Goal: Task Accomplishment & Management: Manage account settings

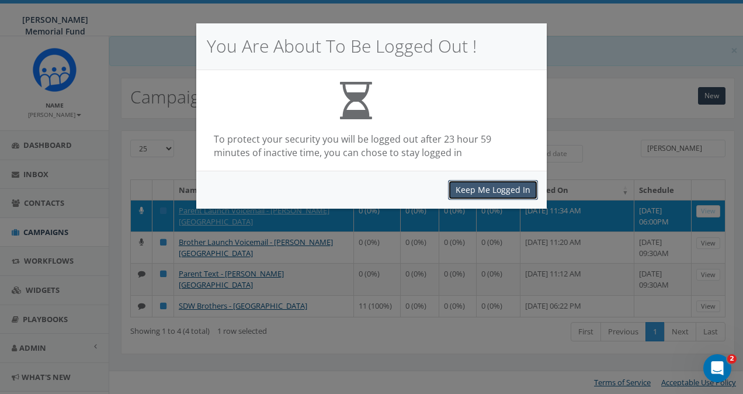
click at [489, 192] on button "Keep Me Logged In" at bounding box center [493, 190] width 90 height 20
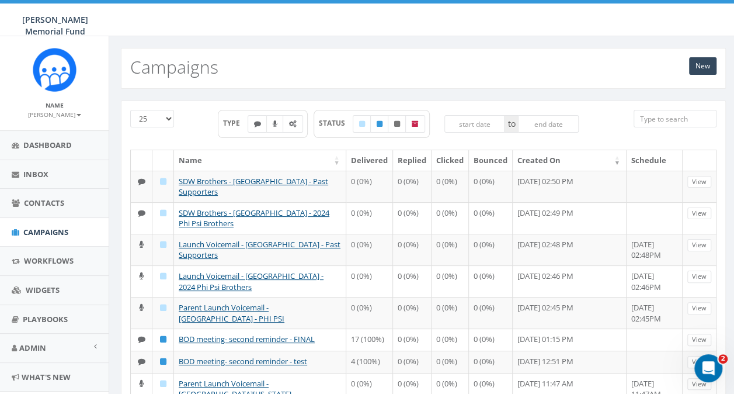
click at [686, 119] on input "search" at bounding box center [675, 119] width 83 height 18
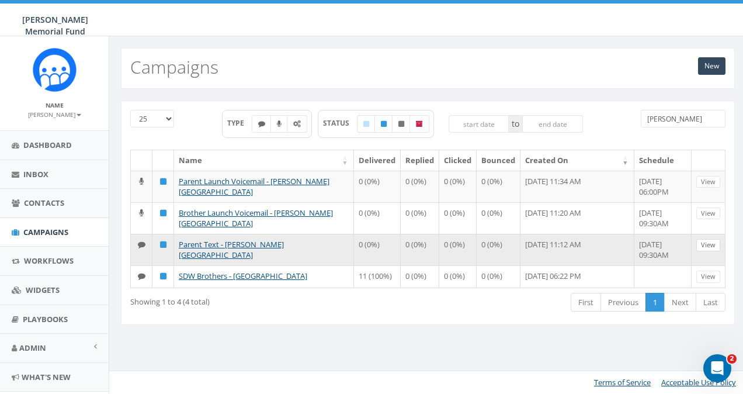
type input "witte"
click at [708, 242] on link "View" at bounding box center [708, 245] width 24 height 12
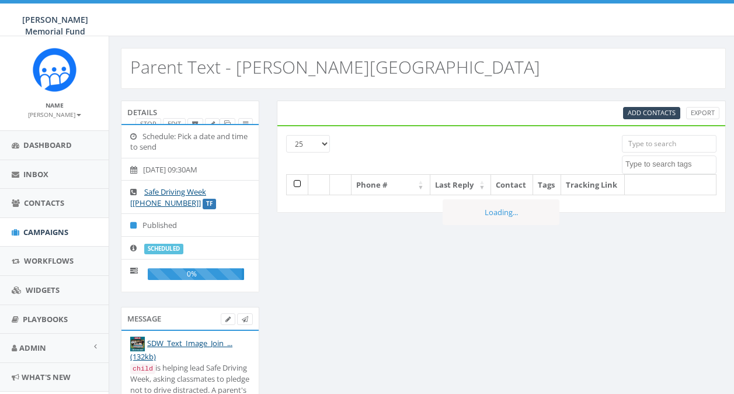
select select
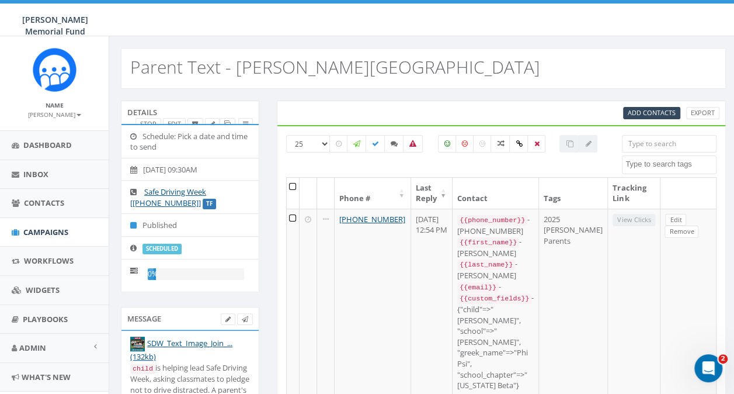
click at [164, 249] on label "scheduled" at bounding box center [161, 249] width 39 height 11
click at [178, 121] on link "Edit" at bounding box center [174, 124] width 23 height 12
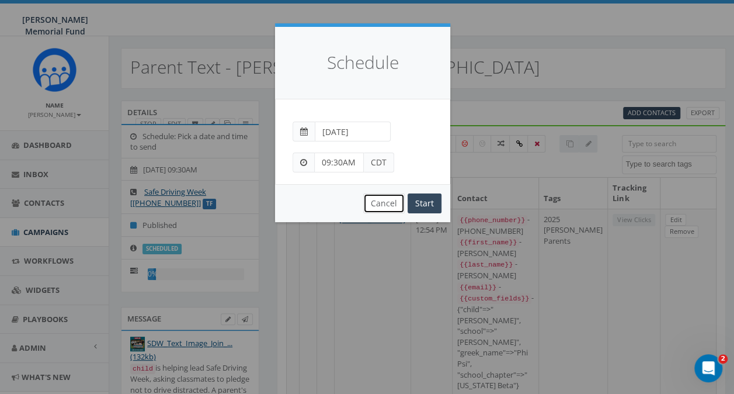
click at [383, 201] on button "Cancel" at bounding box center [383, 203] width 41 height 20
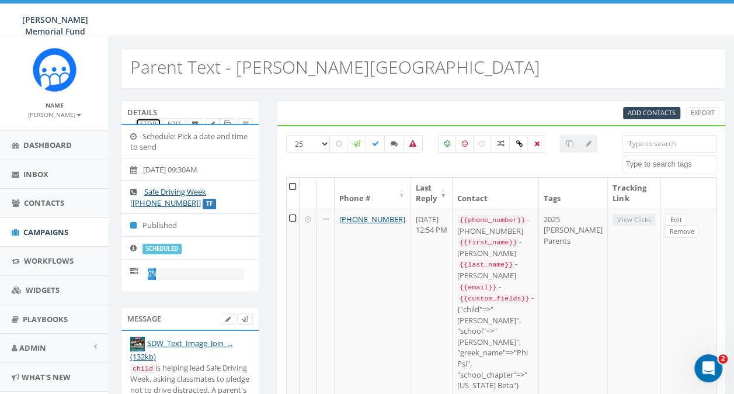
click at [148, 119] on link "Stop" at bounding box center [148, 124] width 26 height 12
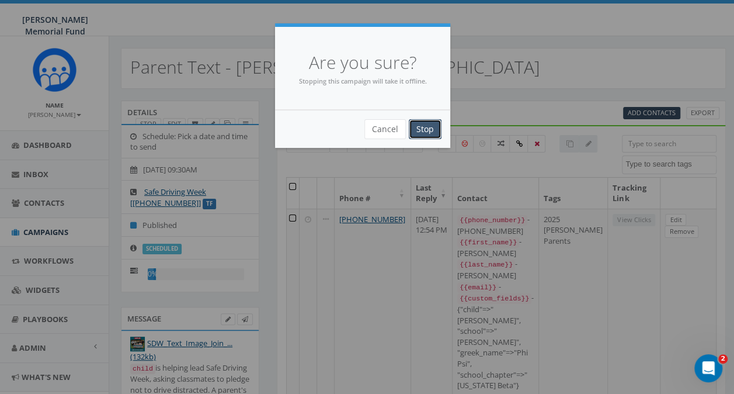
click at [424, 127] on input "Stop" at bounding box center [425, 129] width 33 height 20
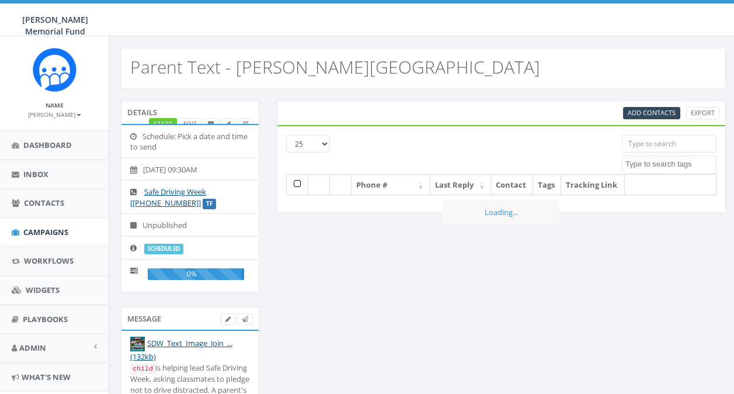
select select
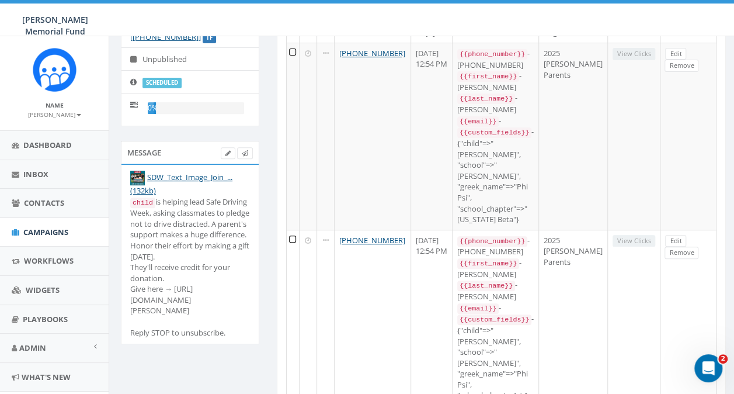
scroll to position [175, 0]
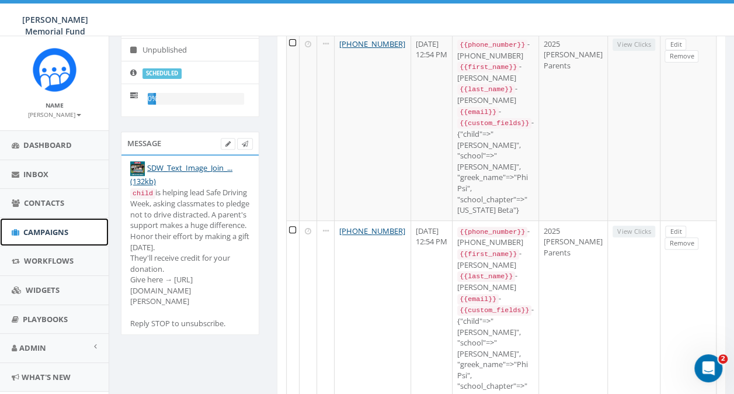
click at [28, 228] on span "Campaigns" at bounding box center [45, 232] width 45 height 11
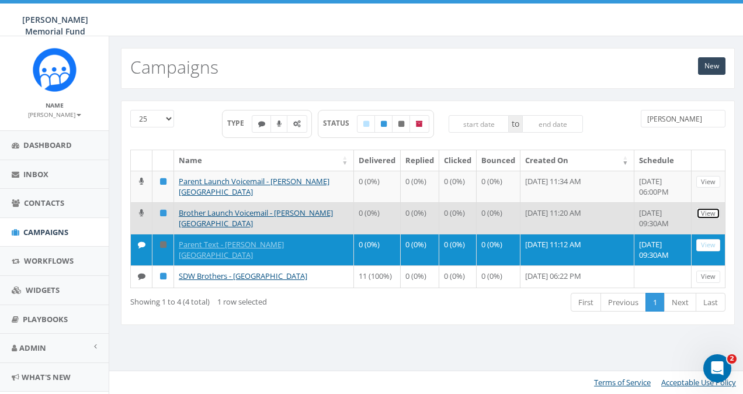
click at [709, 210] on link "View" at bounding box center [708, 213] width 24 height 12
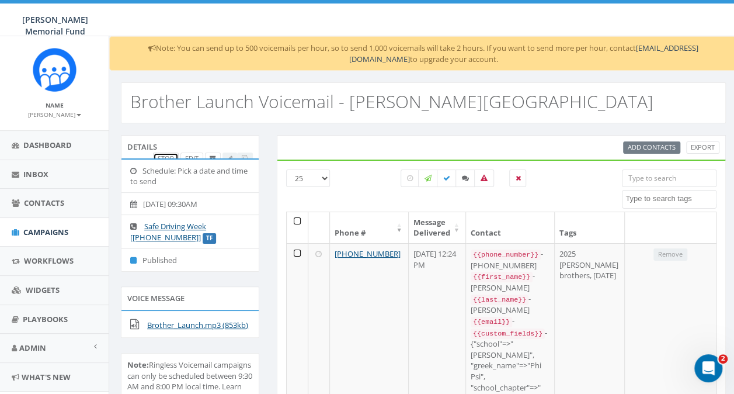
click at [162, 152] on link "Stop" at bounding box center [166, 158] width 26 height 12
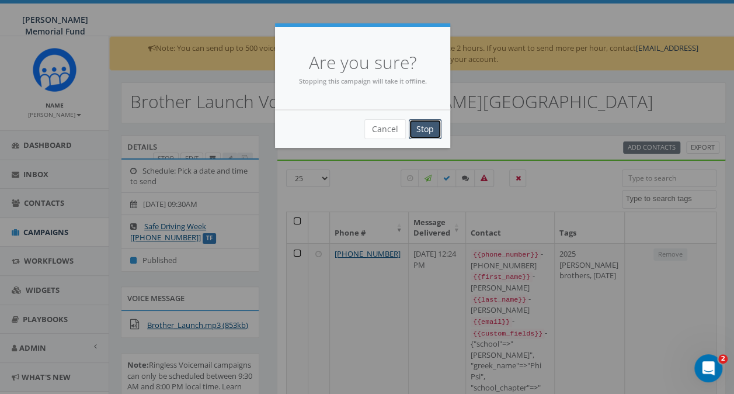
click at [428, 128] on input "Stop" at bounding box center [425, 129] width 33 height 20
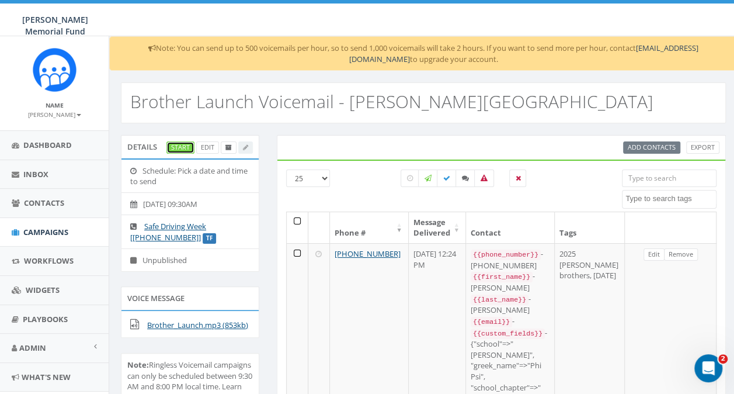
click at [179, 148] on link "Start" at bounding box center [180, 147] width 28 height 12
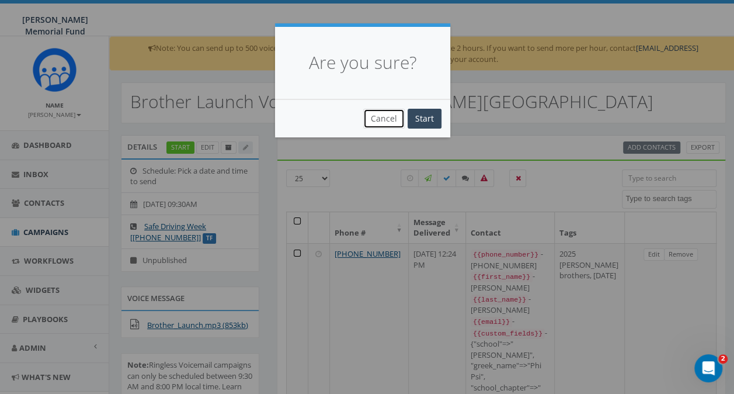
click at [385, 117] on button "Cancel" at bounding box center [383, 119] width 41 height 20
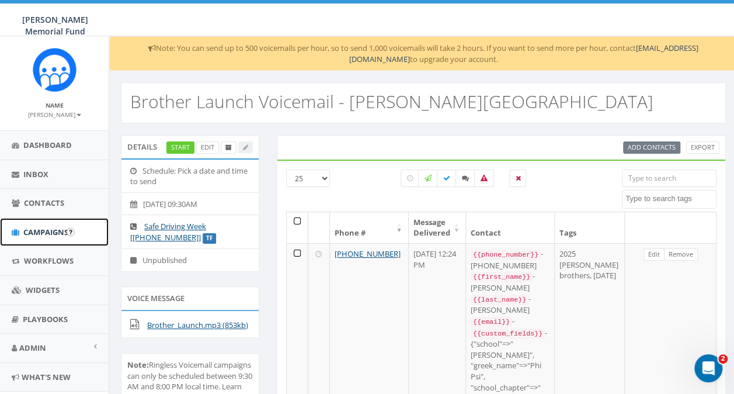
click at [43, 229] on span "Campaigns" at bounding box center [45, 232] width 45 height 11
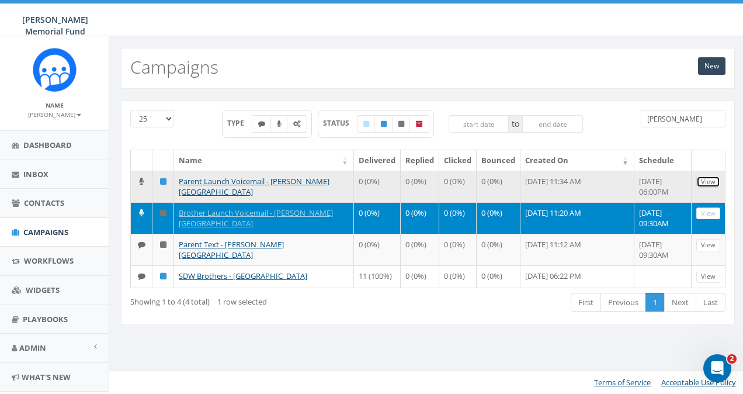
click at [707, 176] on link "View" at bounding box center [708, 182] width 24 height 12
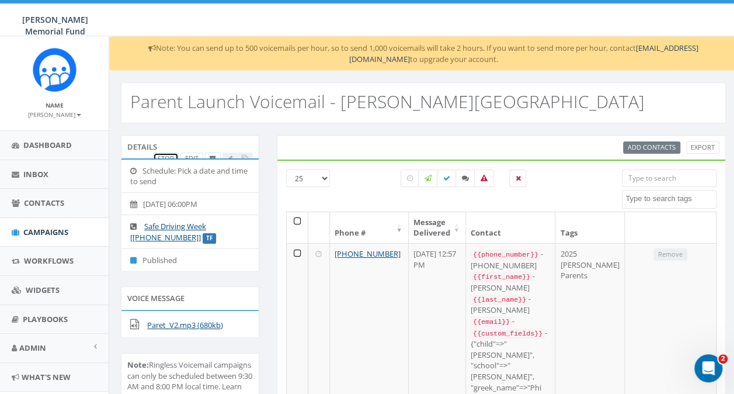
click at [168, 157] on link "Stop" at bounding box center [166, 158] width 26 height 12
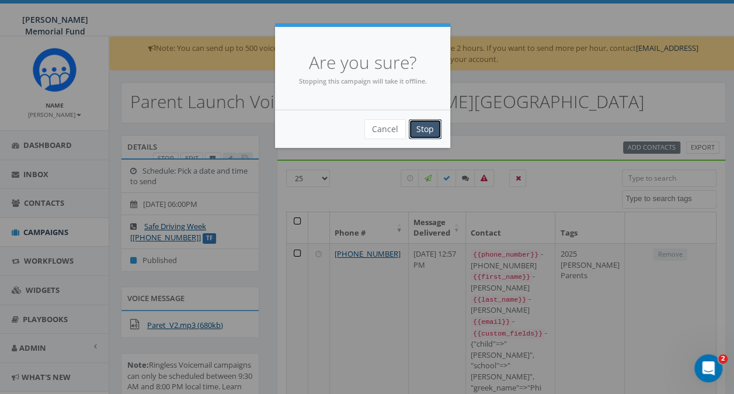
click at [430, 128] on input "Stop" at bounding box center [425, 129] width 33 height 20
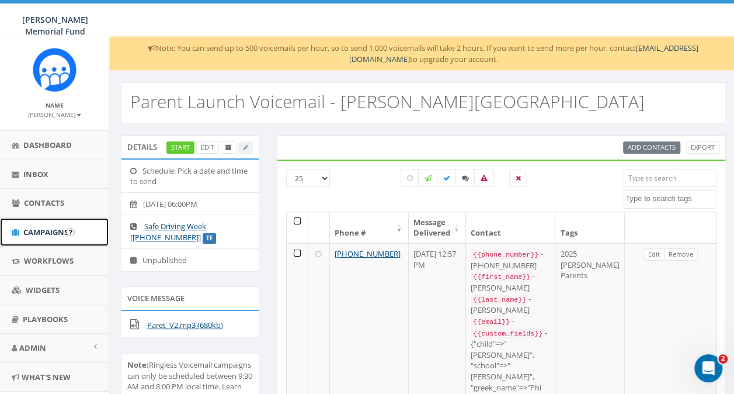
click at [42, 227] on span "Campaigns" at bounding box center [45, 232] width 45 height 11
